Goal: Information Seeking & Learning: Learn about a topic

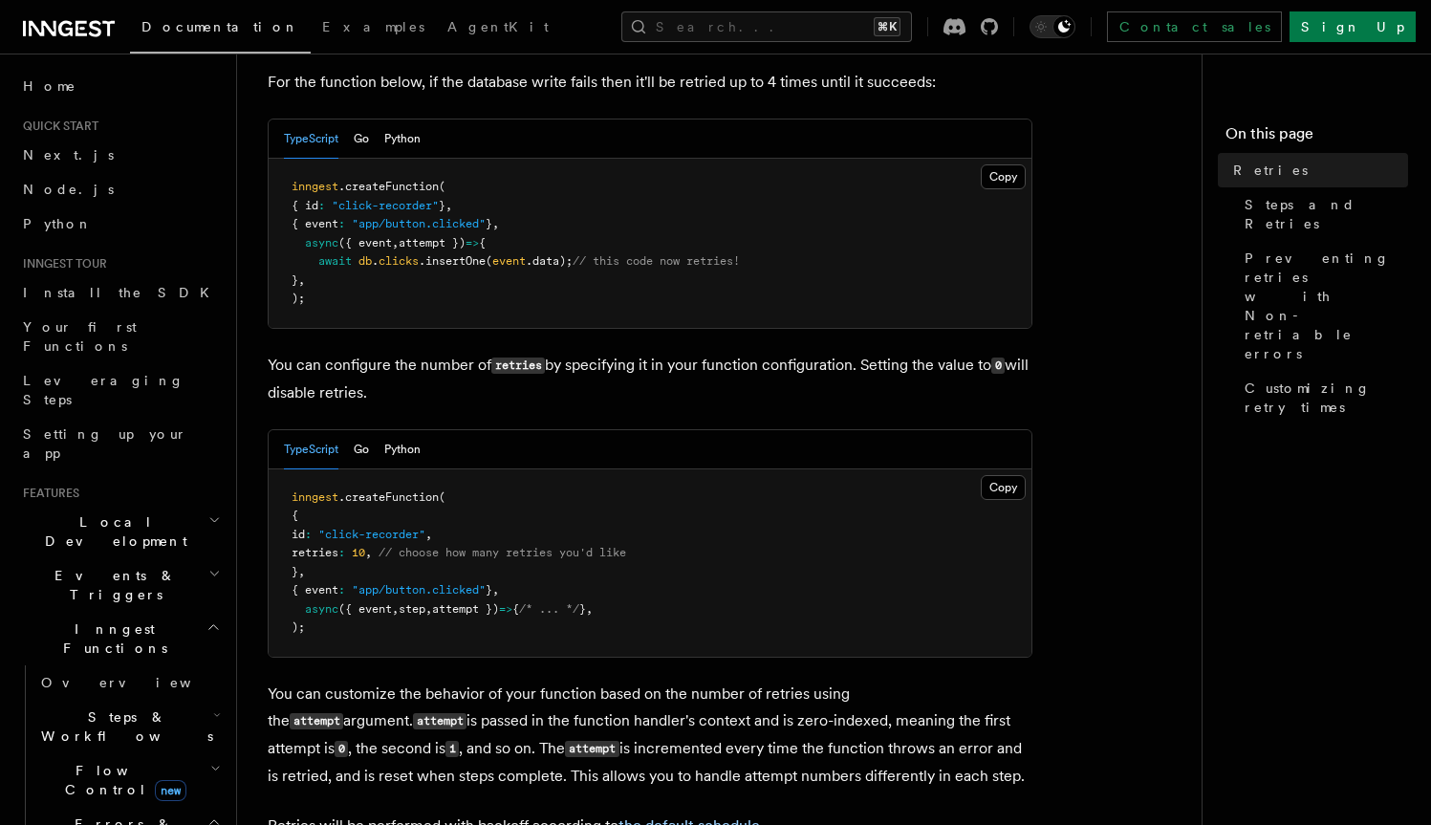
scroll to position [225, 0]
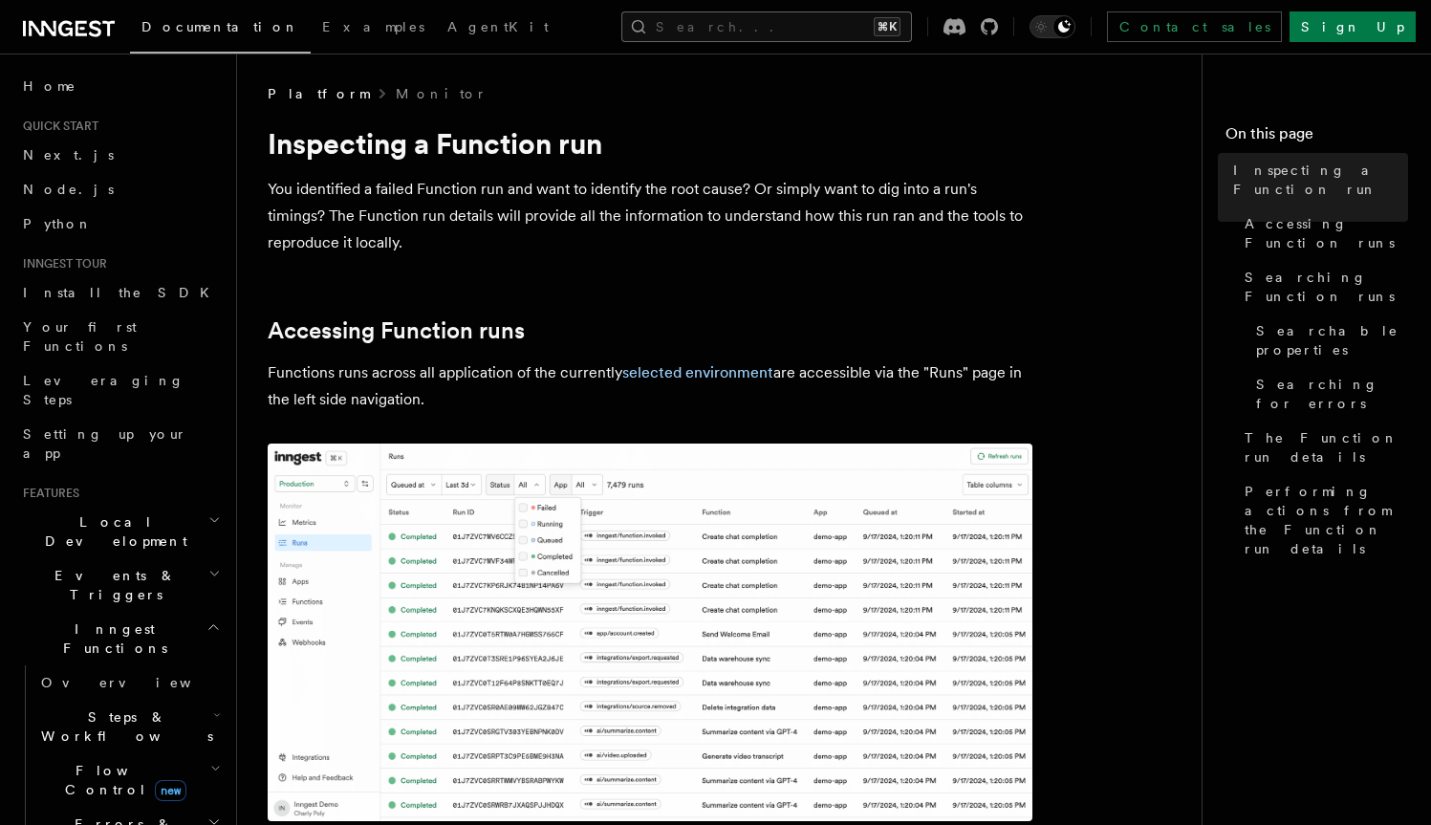
click at [750, 31] on button "Search... ⌘K" at bounding box center [766, 26] width 291 height 31
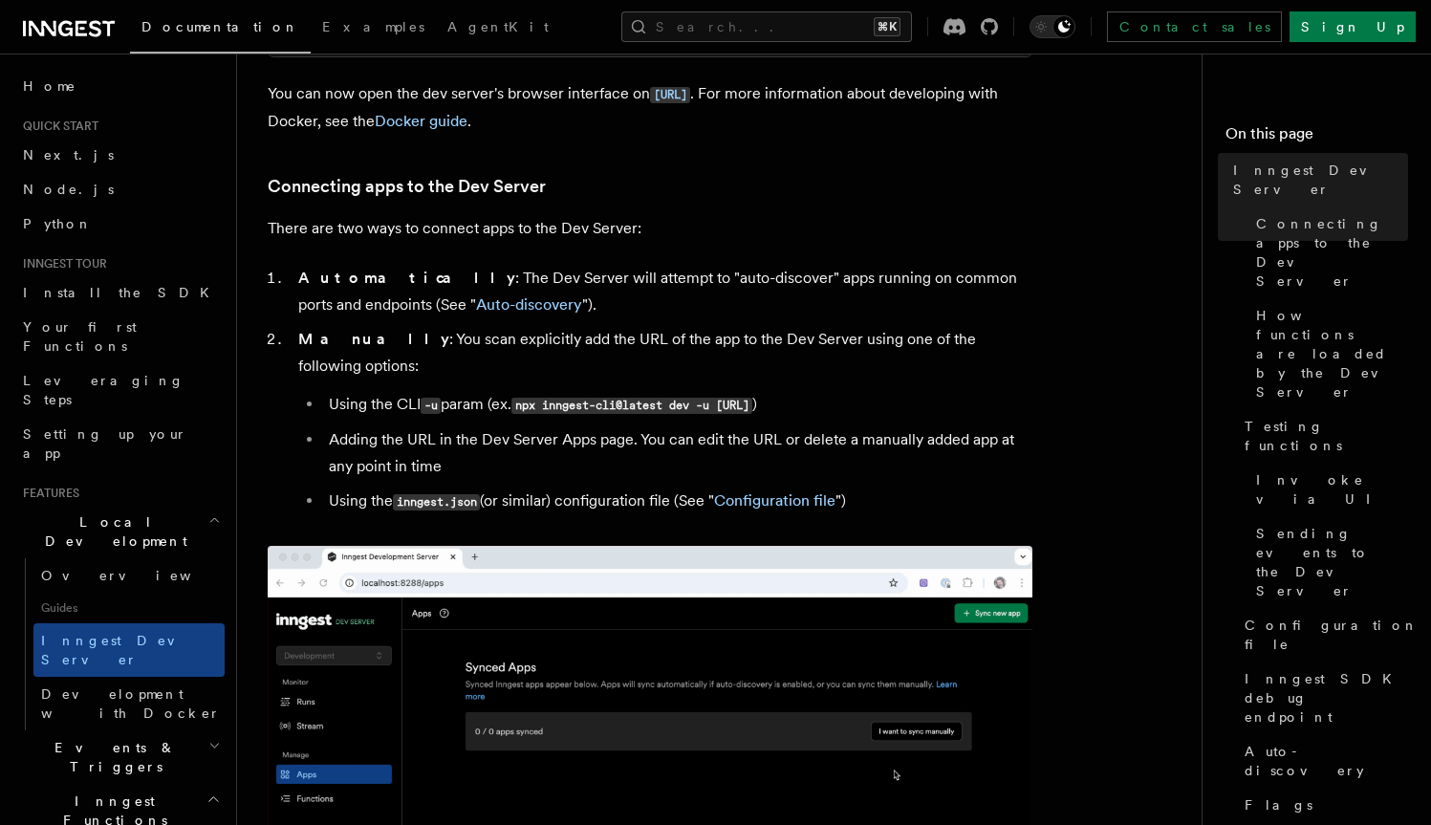
scroll to position [1032, 0]
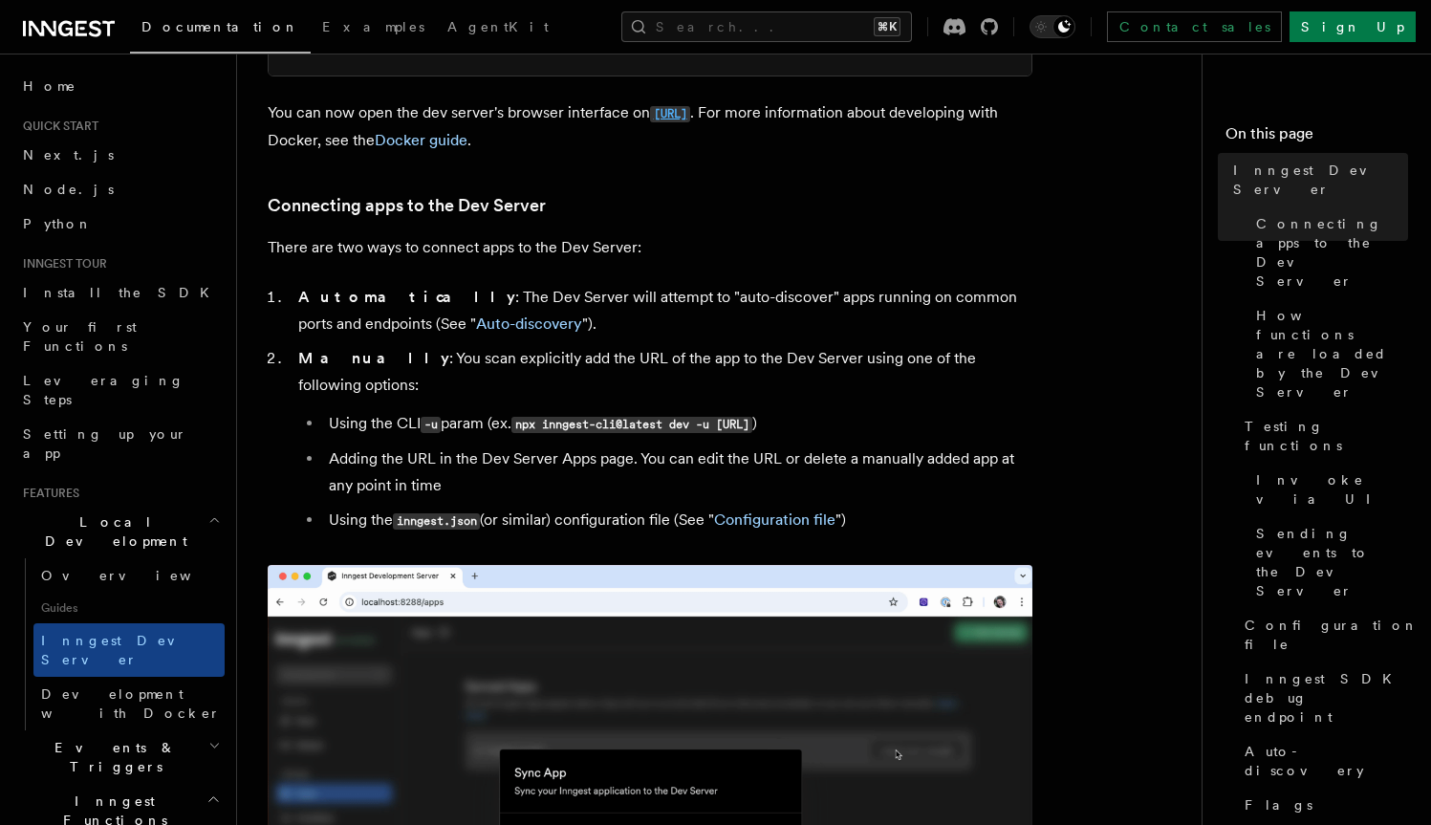
click at [690, 112] on code "[URL]" at bounding box center [670, 114] width 40 height 16
